Goal: Task Accomplishment & Management: Manage account settings

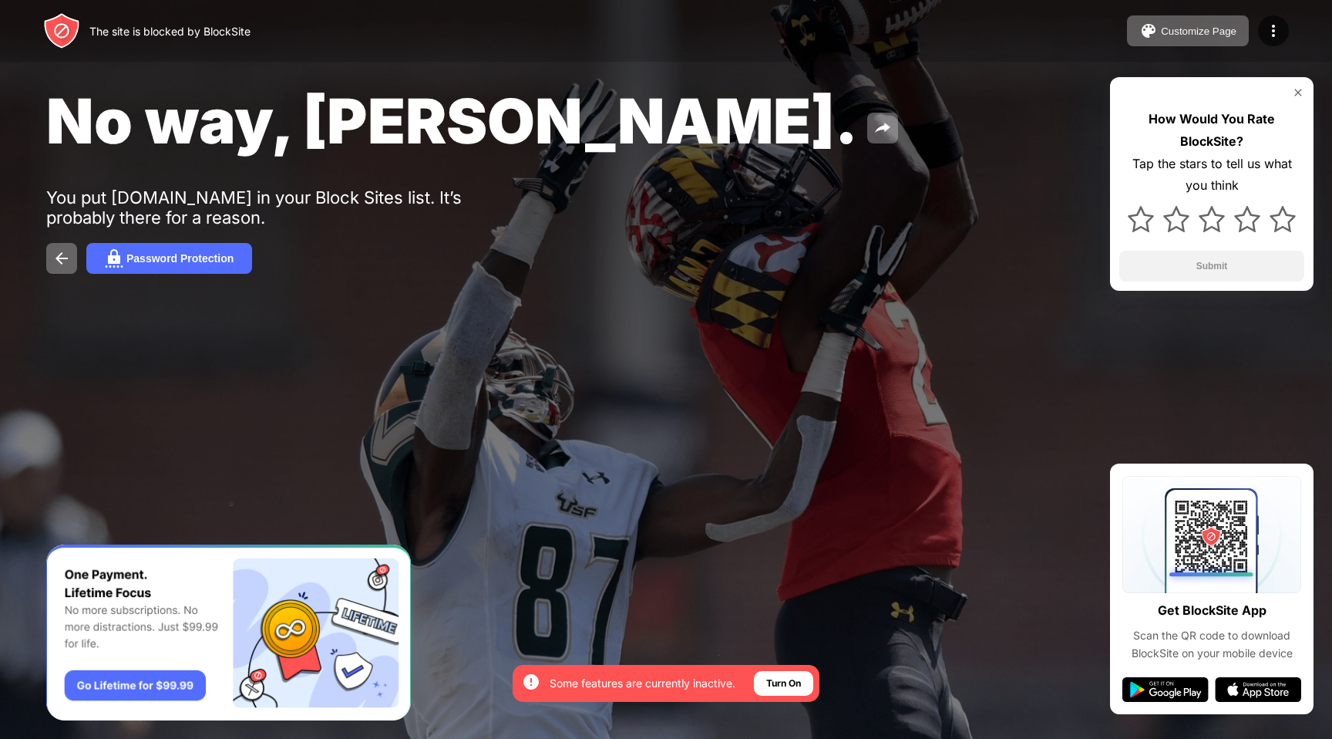
click at [1301, 94] on img at bounding box center [1298, 92] width 12 height 12
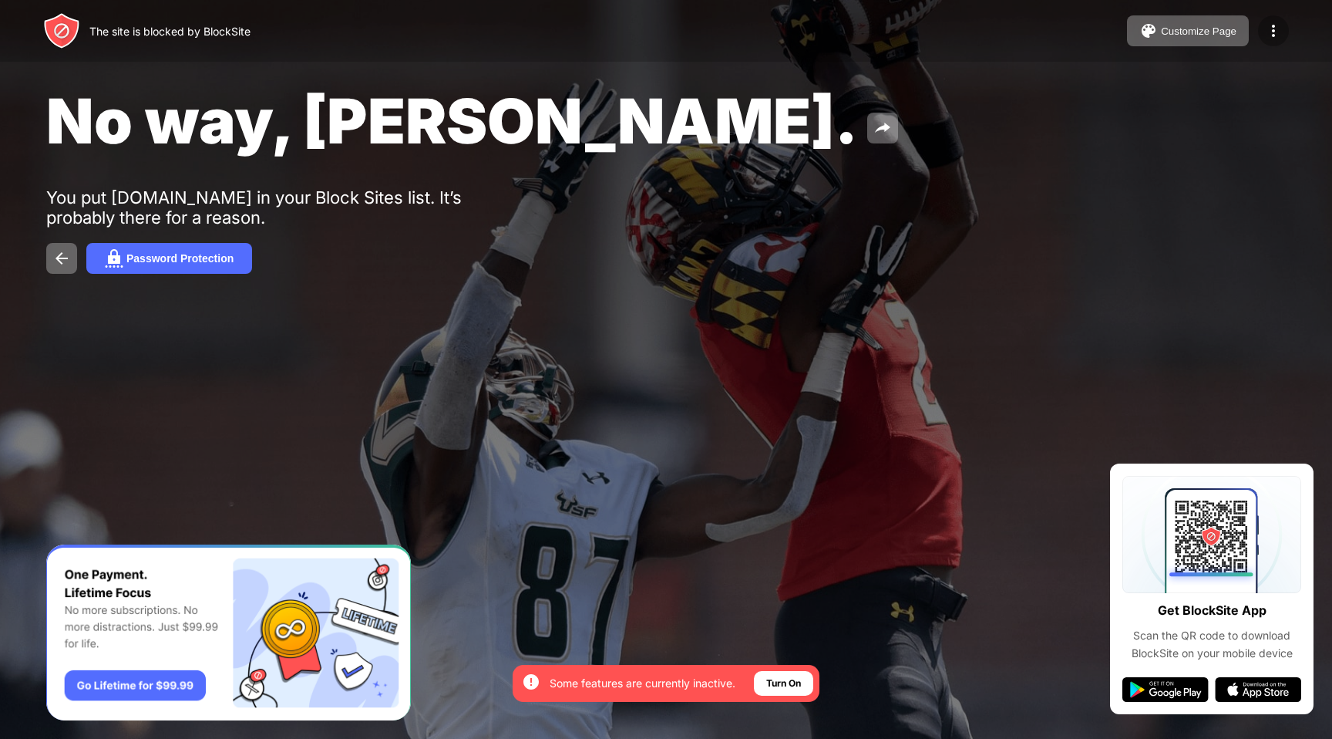
click at [1275, 26] on img at bounding box center [1273, 31] width 19 height 19
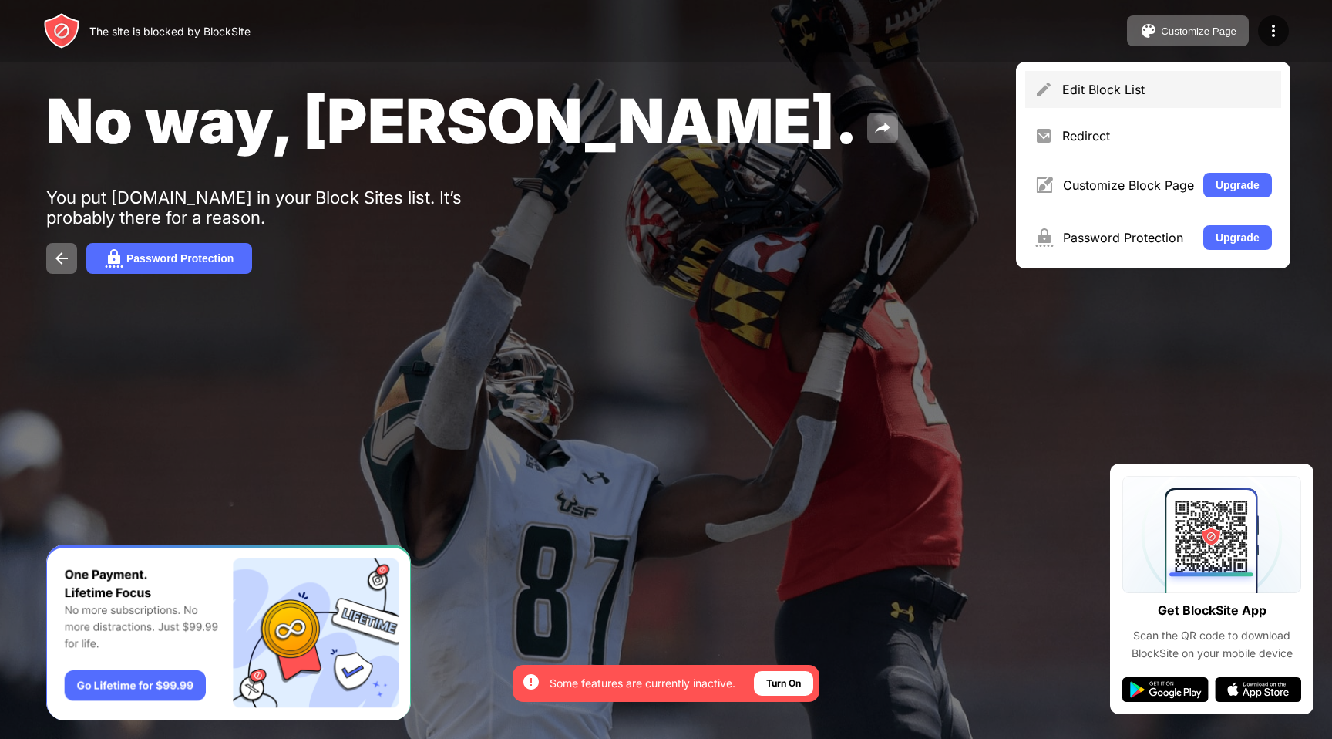
click at [1153, 101] on div "Edit Block List" at bounding box center [1153, 89] width 256 height 37
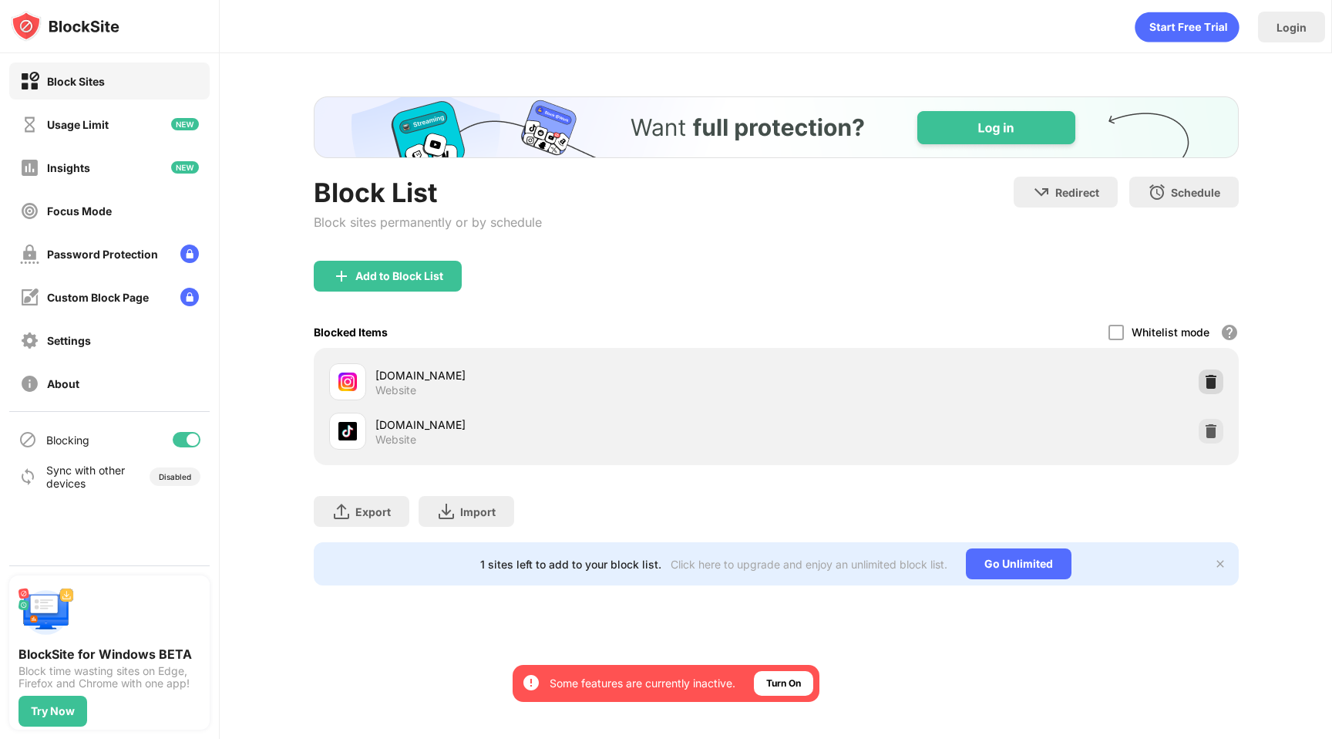
click at [1207, 381] on img at bounding box center [1210, 381] width 15 height 15
